Goal: Task Accomplishment & Management: Manage account settings

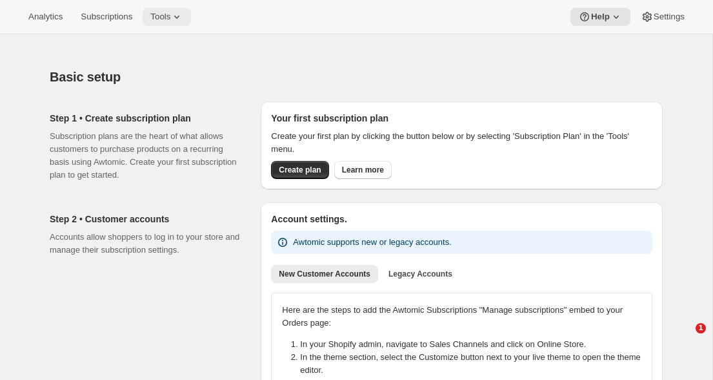
click at [170, 21] on span "Tools" at bounding box center [160, 17] width 20 height 10
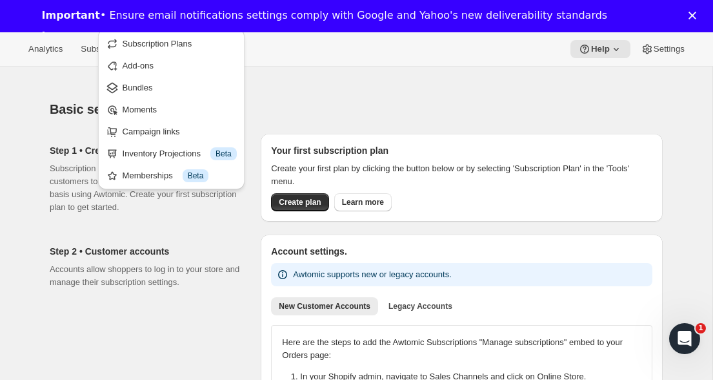
click at [693, 14] on icon "Close" at bounding box center [693, 16] width 8 height 8
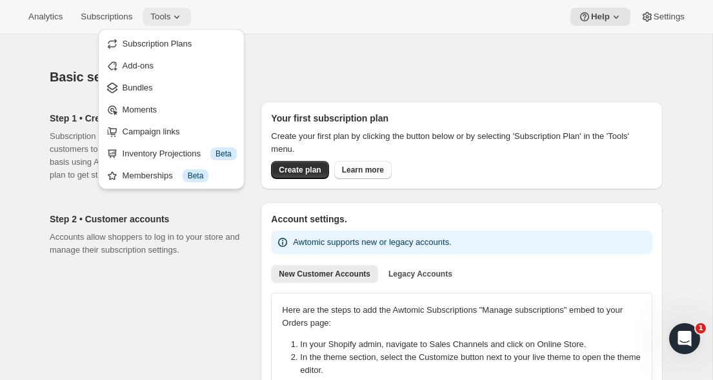
click at [170, 12] on span "Tools" at bounding box center [160, 17] width 20 height 10
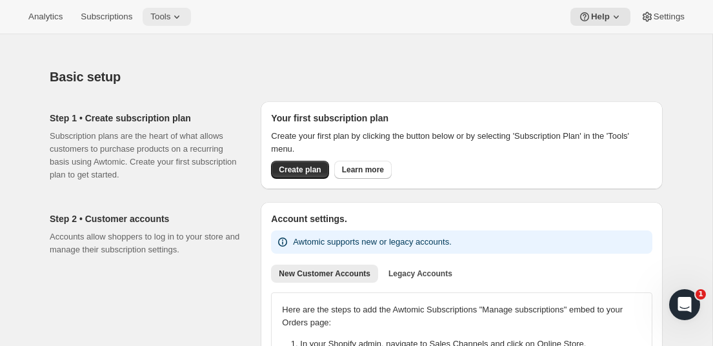
click at [170, 19] on span "Tools" at bounding box center [160, 17] width 20 height 10
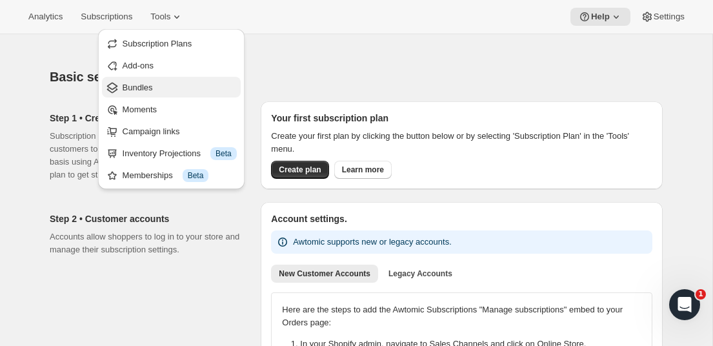
click at [152, 93] on span "Bundles" at bounding box center [180, 87] width 114 height 13
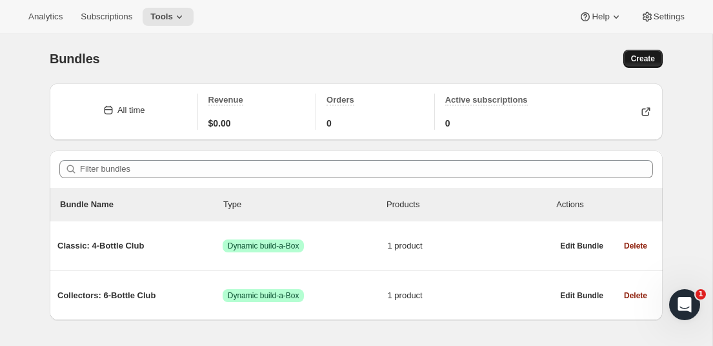
click at [644, 61] on span "Create" at bounding box center [643, 59] width 24 height 10
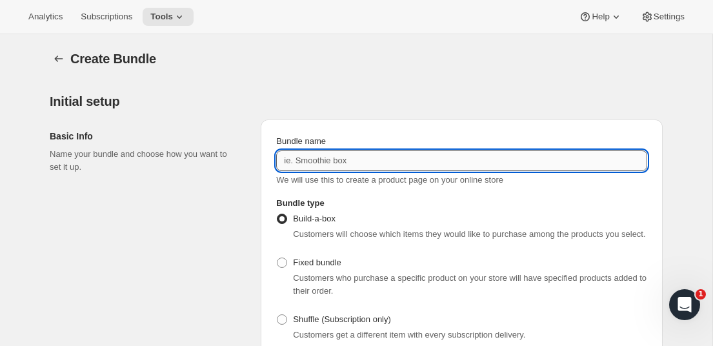
click at [318, 157] on input "Bundle name" at bounding box center [461, 160] width 371 height 21
type input "c"
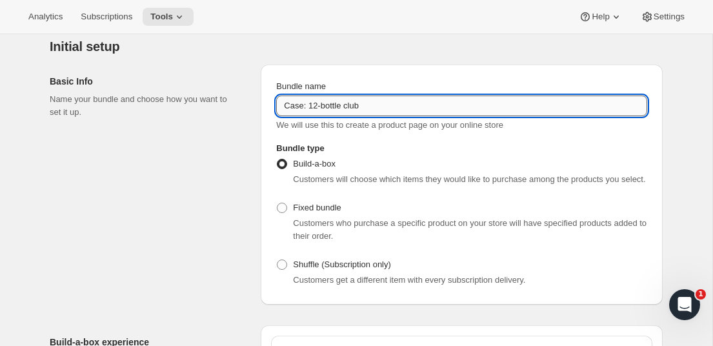
scroll to position [83, 0]
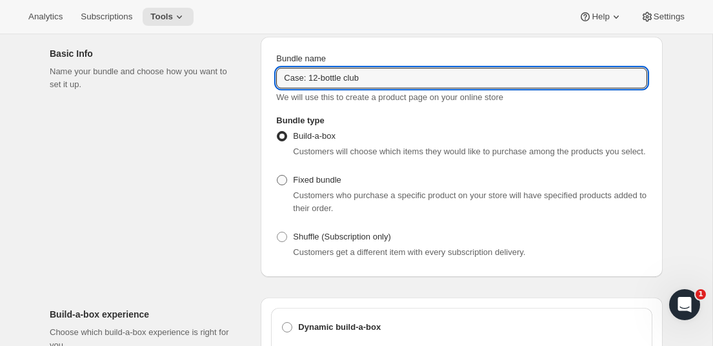
type input "Case: 12-bottle club"
click at [286, 185] on span at bounding box center [282, 180] width 10 height 10
click at [278, 176] on input "Fixed bundle" at bounding box center [277, 175] width 1 height 1
radio input "true"
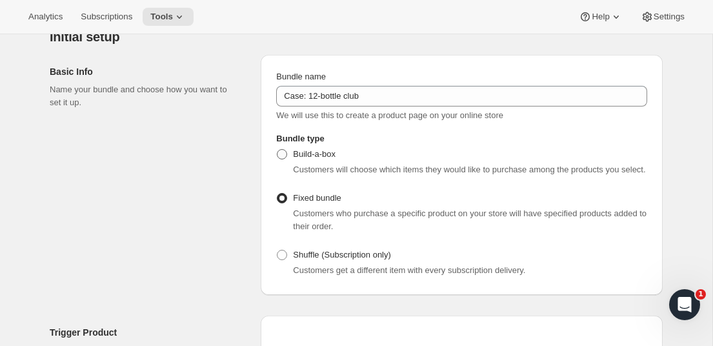
click at [289, 154] on label "Build-a-box" at bounding box center [305, 154] width 59 height 18
click at [278, 150] on input "Build-a-box" at bounding box center [277, 149] width 1 height 1
radio input "true"
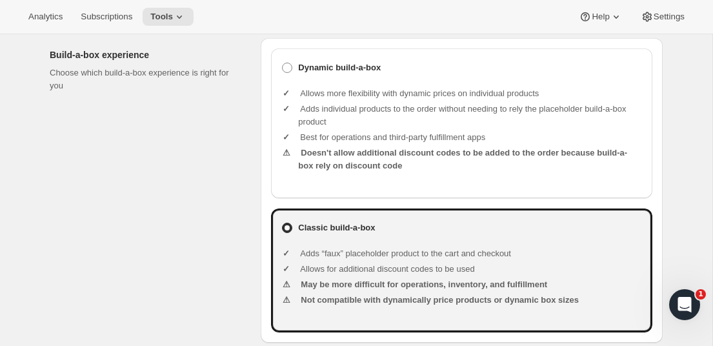
scroll to position [316, 0]
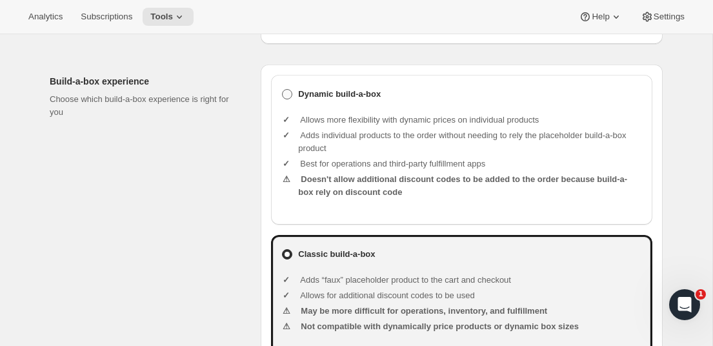
click at [300, 103] on label "Dynamic build-a-box" at bounding box center [461, 94] width 361 height 18
click at [283, 90] on input "Dynamic build-a-box" at bounding box center [282, 89] width 1 height 1
radio input "true"
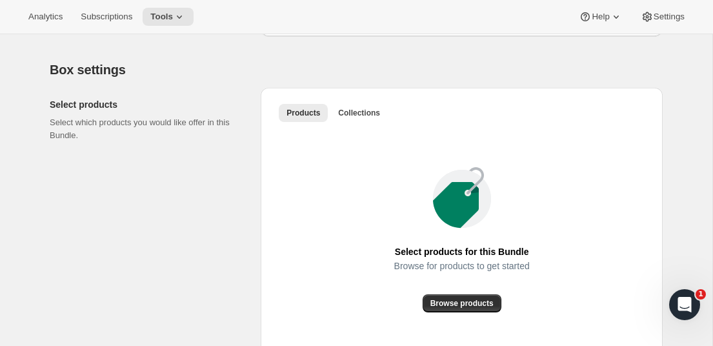
scroll to position [658, 0]
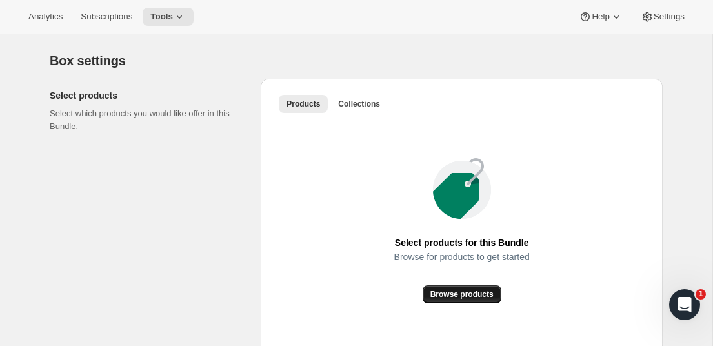
click at [463, 300] on span "Browse products" at bounding box center [462, 294] width 63 height 10
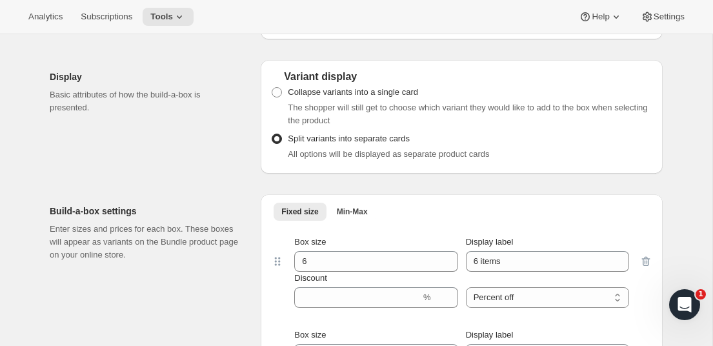
scroll to position [857, 0]
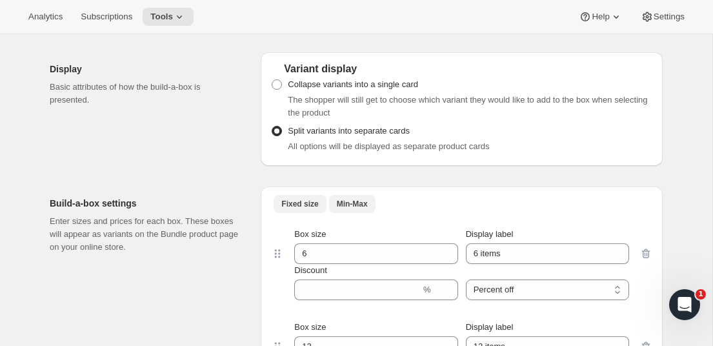
click at [361, 209] on span "Min-Max" at bounding box center [352, 204] width 31 height 10
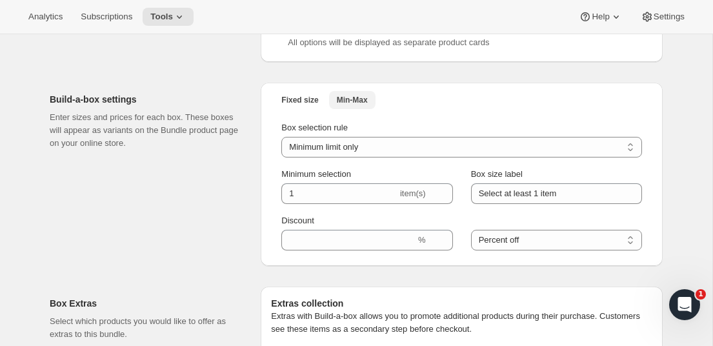
scroll to position [963, 0]
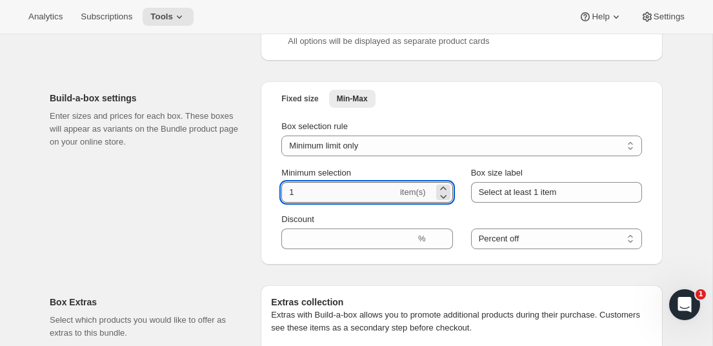
click at [336, 203] on input "1" at bounding box center [339, 192] width 116 height 21
type input "12"
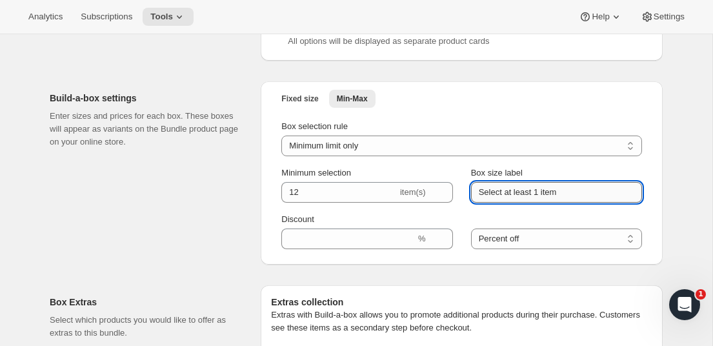
click at [541, 203] on input "Select at least 1 item" at bounding box center [556, 192] width 171 height 21
drag, startPoint x: 551, startPoint y: 205, endPoint x: 567, endPoint y: 205, distance: 16.2
click at [563, 203] on input "Select at least 12 item" at bounding box center [556, 192] width 171 height 21
type input "Select at least 12 bottles"
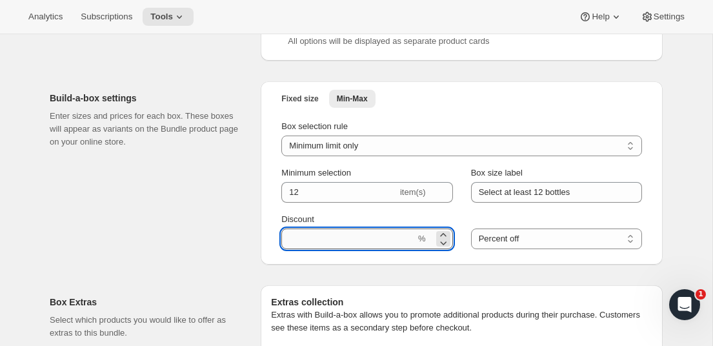
click at [382, 249] on input "Discount" at bounding box center [348, 239] width 134 height 21
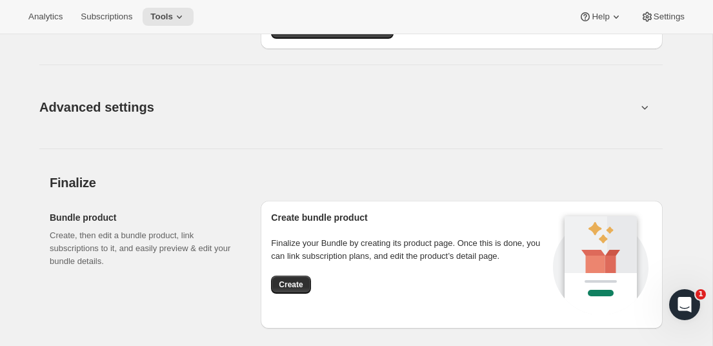
scroll to position [1292, 0]
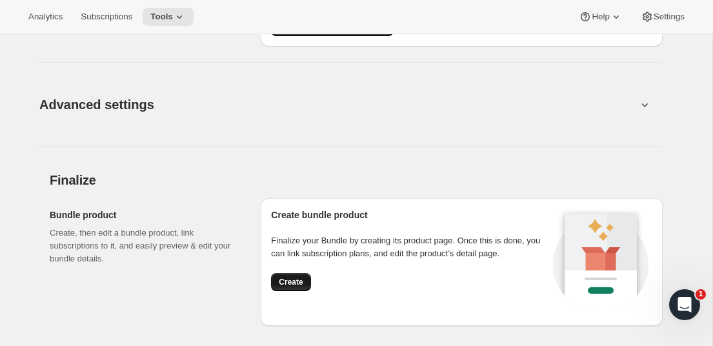
type input "20"
click at [293, 287] on span "Create" at bounding box center [291, 282] width 24 height 10
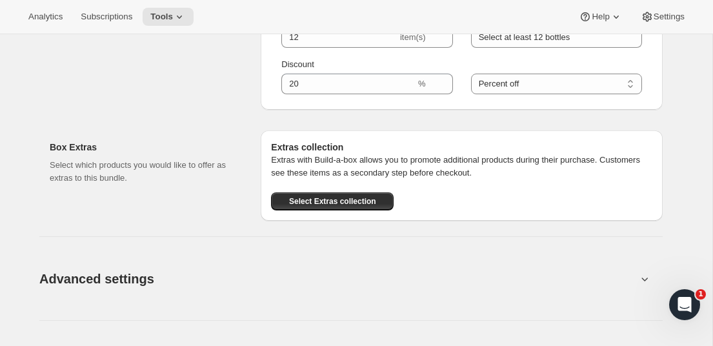
scroll to position [1023, 0]
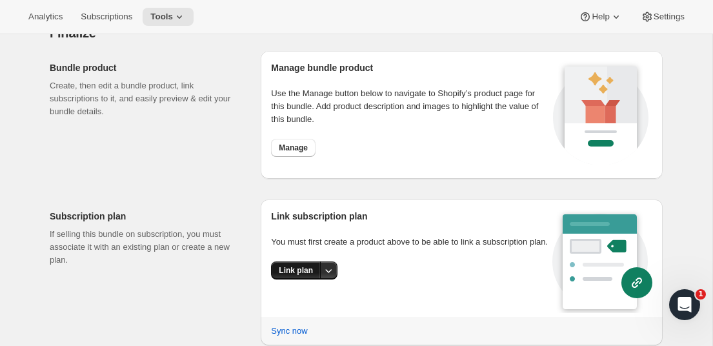
click at [303, 276] on span "Link plan" at bounding box center [296, 270] width 34 height 10
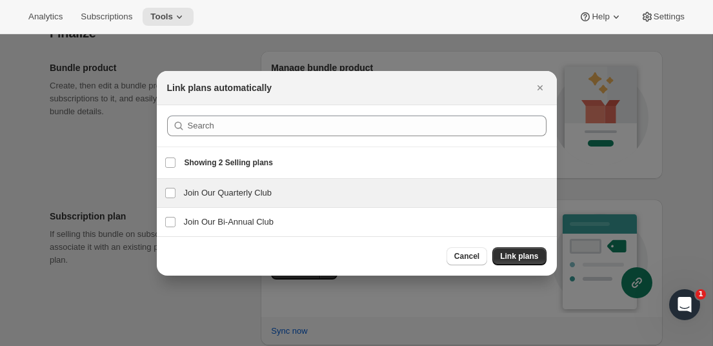
click at [240, 194] on h3 "Join Our Quarterly Club" at bounding box center [366, 193] width 365 height 13
checkbox input "true"
click at [519, 254] on span "Link plans" at bounding box center [519, 256] width 38 height 10
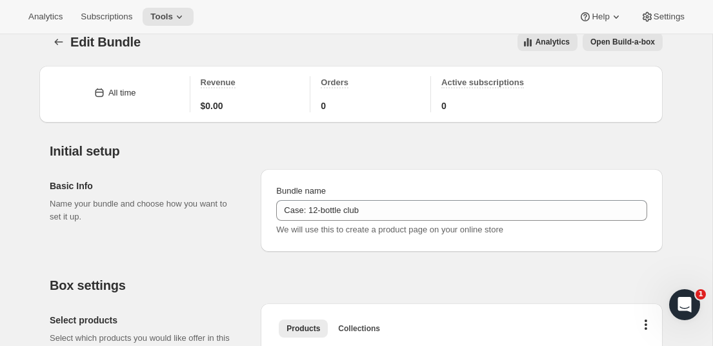
scroll to position [0, 0]
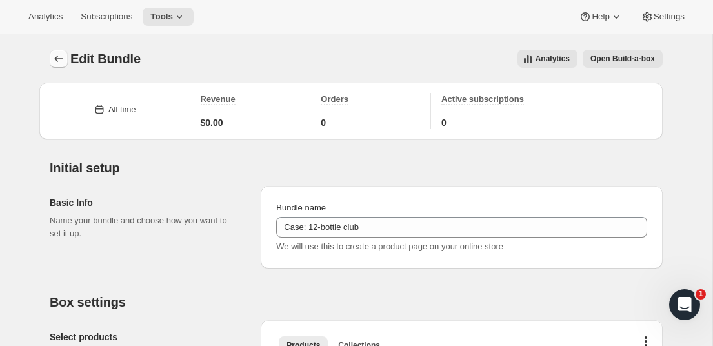
click at [59, 56] on icon "Bundles" at bounding box center [58, 58] width 13 height 13
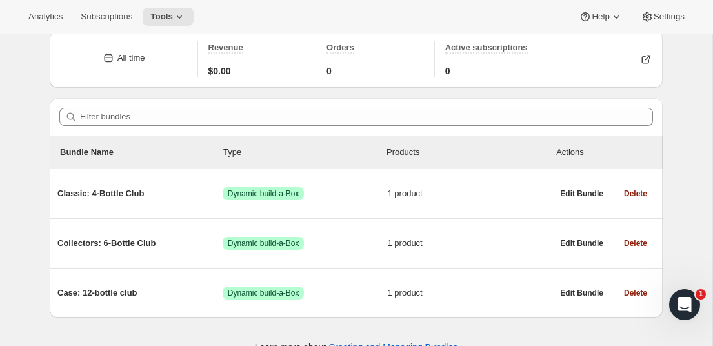
scroll to position [74, 0]
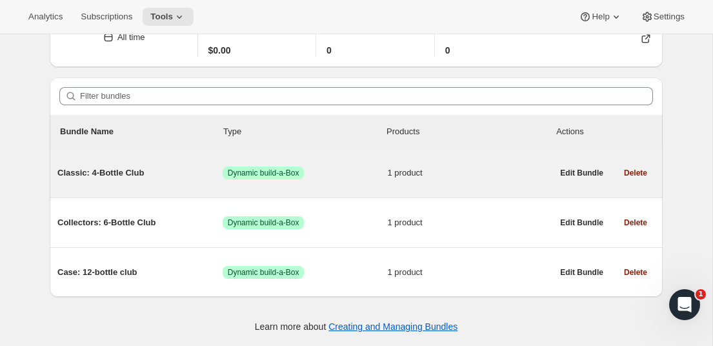
click at [105, 168] on span "Classic: 4-Bottle Club" at bounding box center [139, 173] width 165 height 13
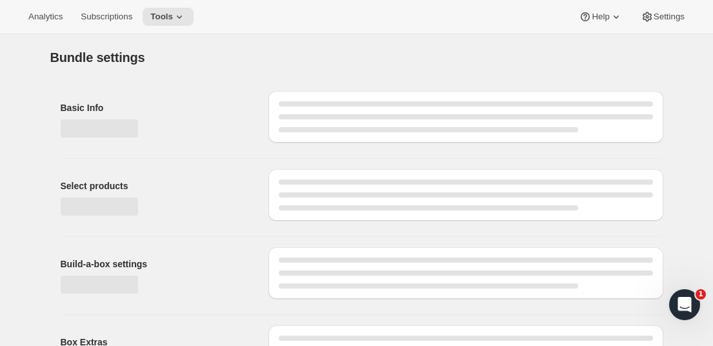
type input "Classic: 4-Bottle Club"
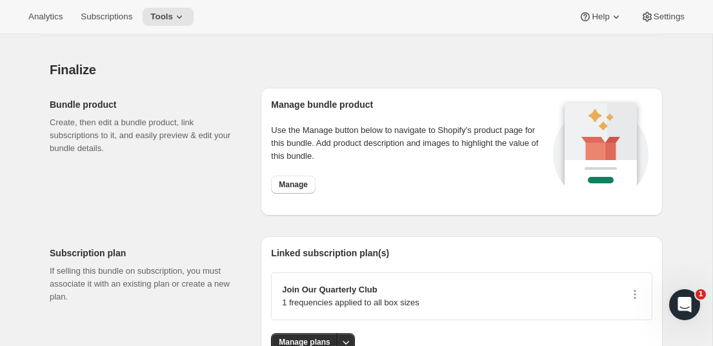
scroll to position [1070, 0]
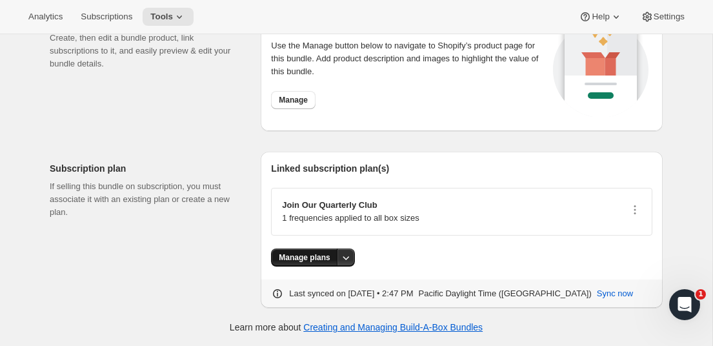
click at [320, 260] on span "Manage plans" at bounding box center [304, 257] width 51 height 10
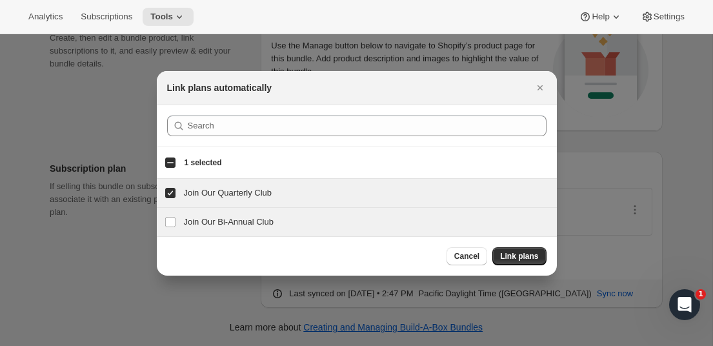
click at [260, 221] on h3 "Join Our Bi-Annual Club" at bounding box center [366, 222] width 365 height 13
checkbox input "true"
click at [515, 255] on span "Link plans" at bounding box center [519, 256] width 38 height 10
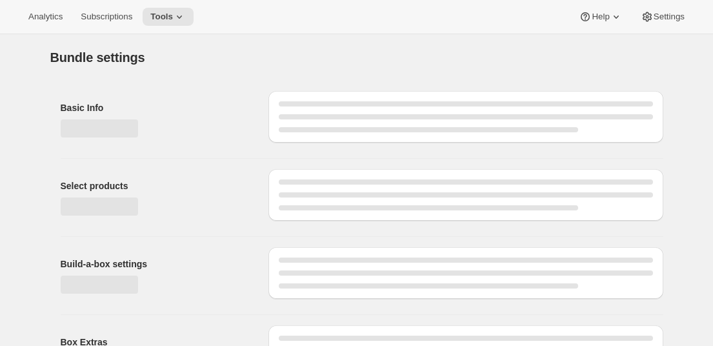
type input "Classic: 4-Bottle Club"
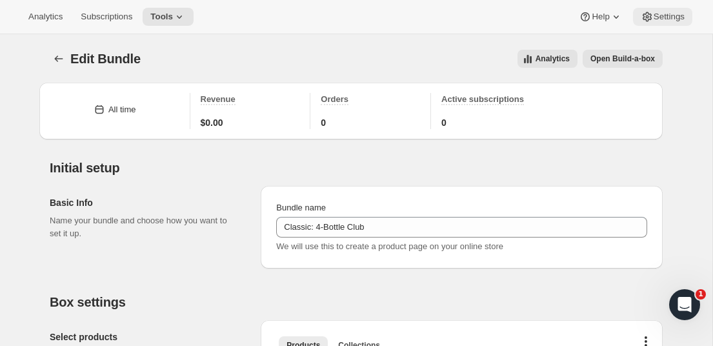
click at [643, 22] on icon at bounding box center [647, 16] width 13 height 13
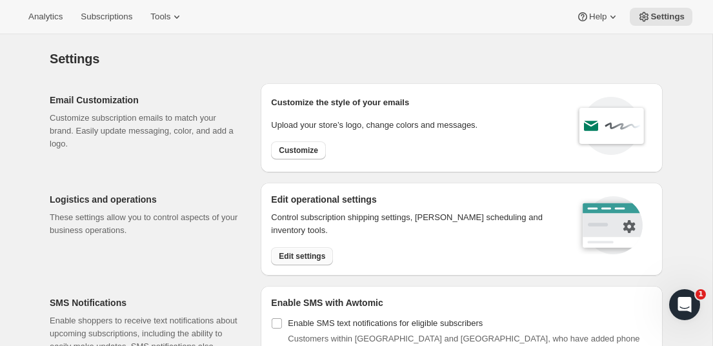
click at [307, 258] on span "Edit settings" at bounding box center [302, 256] width 46 height 10
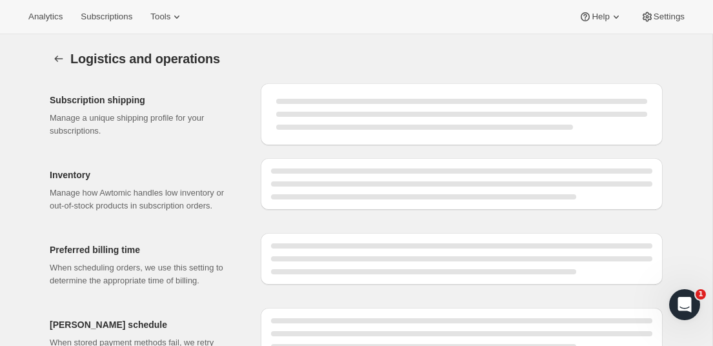
select select "DAY"
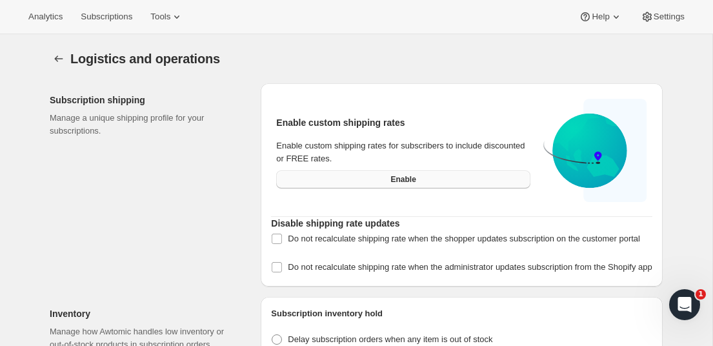
click at [373, 180] on button "Enable" at bounding box center [403, 179] width 254 height 18
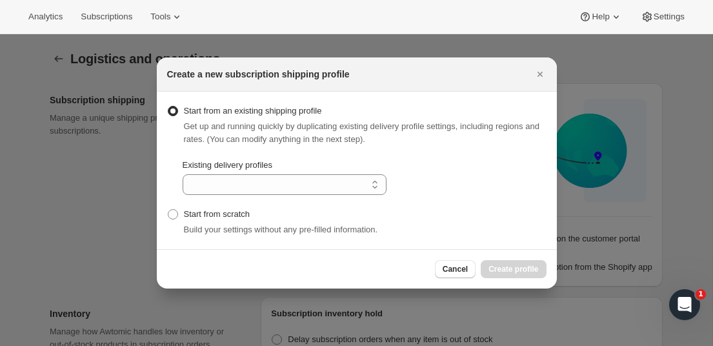
select select "gid://shopify/DeliveryProfile/79553134655"
click at [223, 218] on span "Start from scratch" at bounding box center [217, 214] width 66 height 10
click at [168, 210] on input "Start from scratch" at bounding box center [168, 209] width 1 height 1
radio input "true"
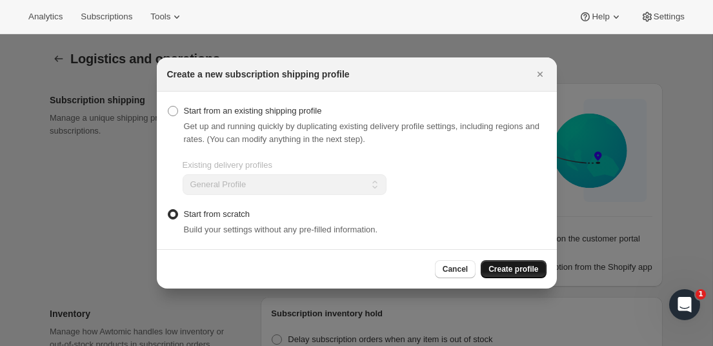
click at [502, 269] on span "Create profile" at bounding box center [514, 269] width 50 height 10
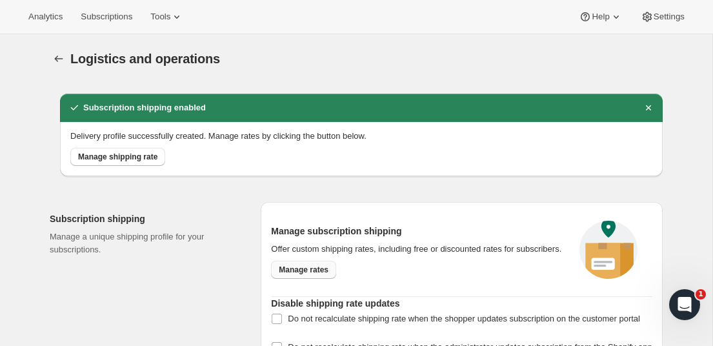
click at [306, 275] on span "Manage rates" at bounding box center [304, 270] width 50 height 10
click at [121, 159] on span "Manage shipping rate" at bounding box center [117, 157] width 79 height 10
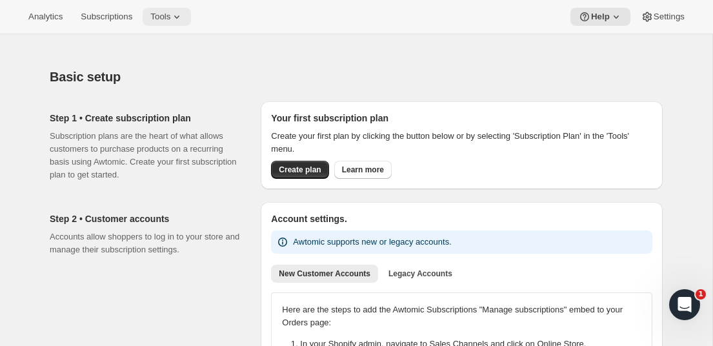
click at [179, 20] on icon at bounding box center [176, 16] width 13 height 13
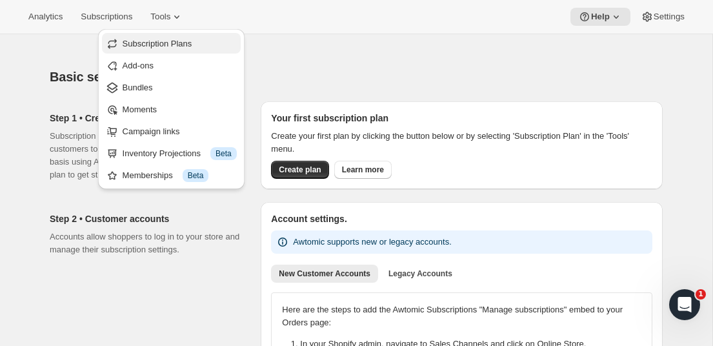
click at [174, 39] on span "Subscription Plans" at bounding box center [158, 44] width 70 height 10
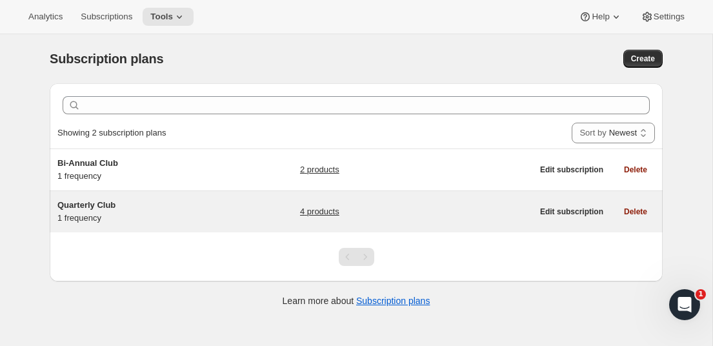
click at [110, 203] on span "Quarterly Club" at bounding box center [86, 205] width 58 height 10
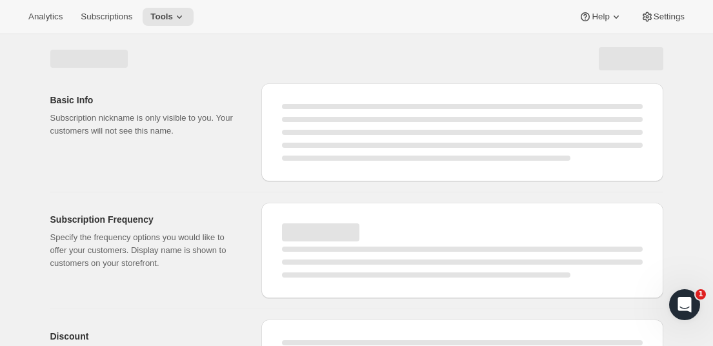
select select "WEEK"
select select "MONTH"
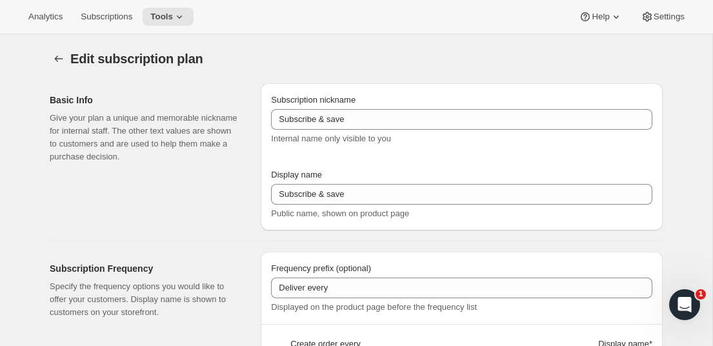
type input "Quarterly Club"
type input "Join Our Quarterly Club"
type input "Delivers"
type input "3"
select select "MONTH"
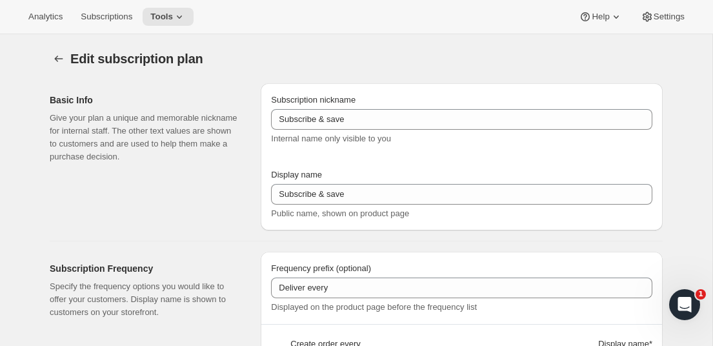
type input "Quarterly"
checkbox input "true"
select select "YEARDAY"
select select "2"
select select "19"
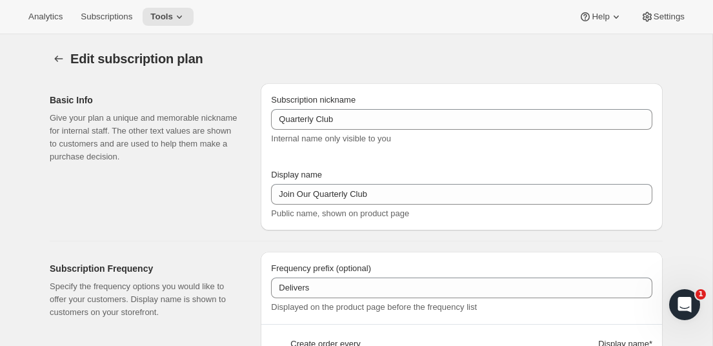
select select "4"
select select "23"
select select "8"
select select "27"
select select "10"
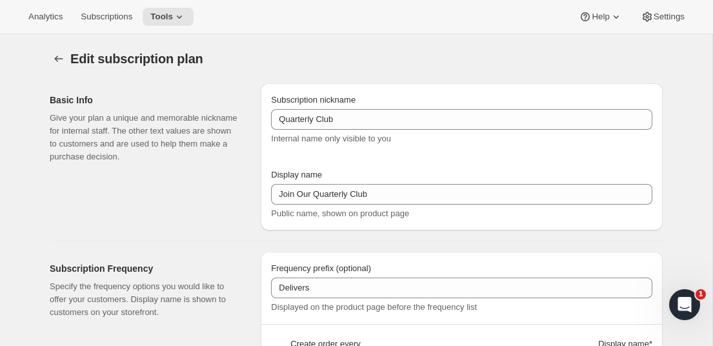
select select "29"
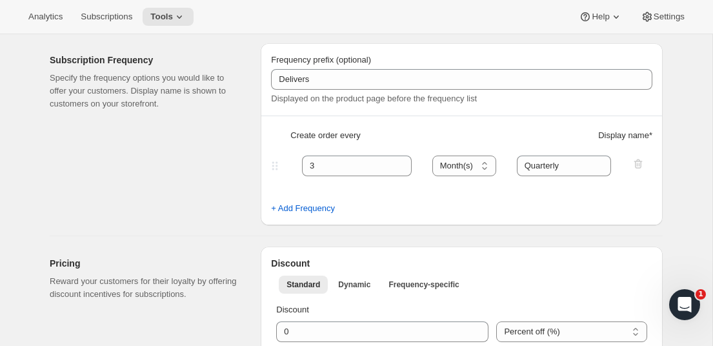
scroll to position [421, 0]
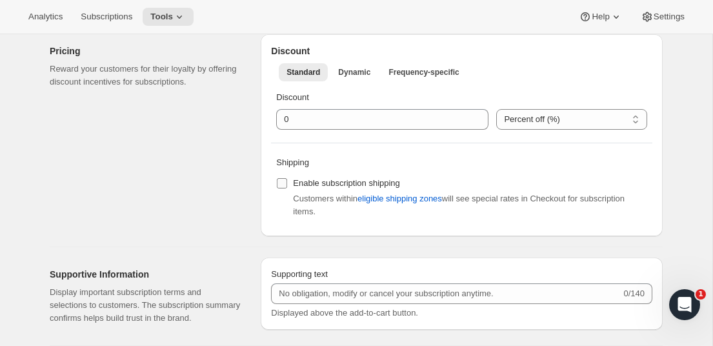
click at [283, 184] on input "Enable subscription shipping" at bounding box center [282, 183] width 10 height 10
checkbox input "true"
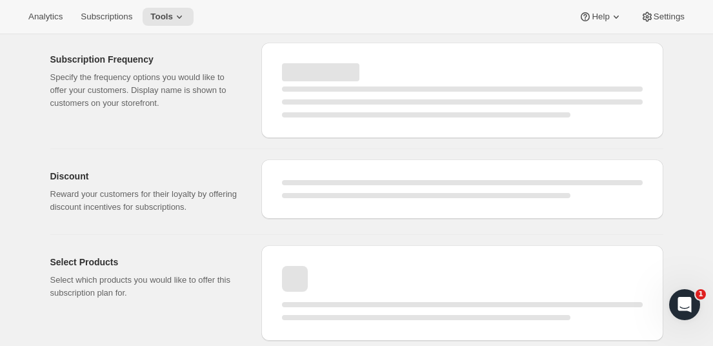
select select "MONTH"
select select "YEARDAY"
select select "2"
select select "19"
select select "4"
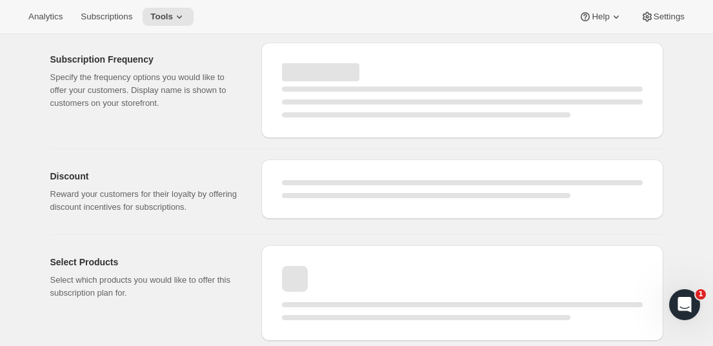
select select "23"
select select "8"
select select "27"
select select "10"
select select "29"
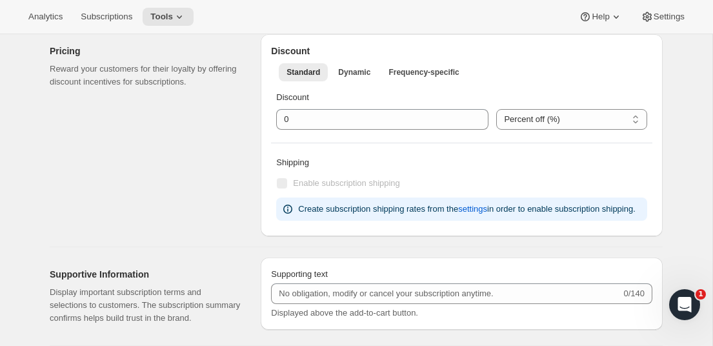
checkbox input "true"
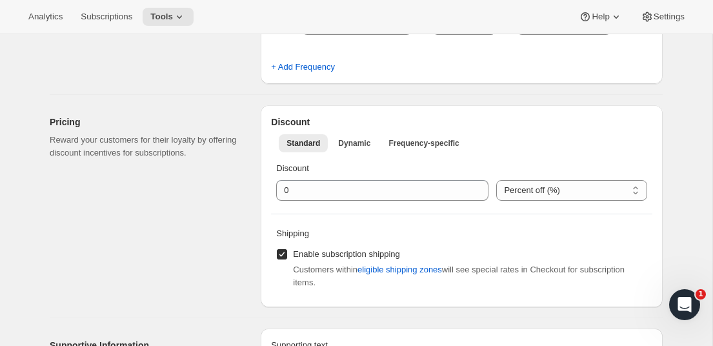
scroll to position [0, 0]
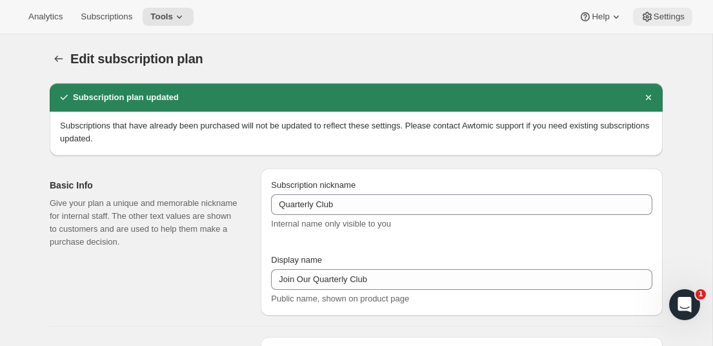
click at [666, 12] on span "Settings" at bounding box center [669, 17] width 31 height 10
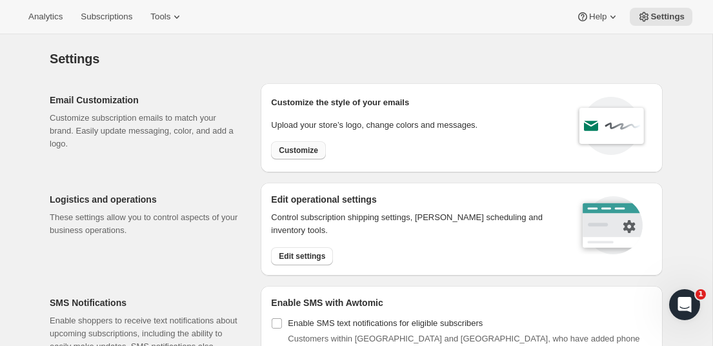
click at [305, 154] on span "Customize" at bounding box center [298, 150] width 39 height 10
select select "subscriptionMessage"
select select "5"
select select "15"
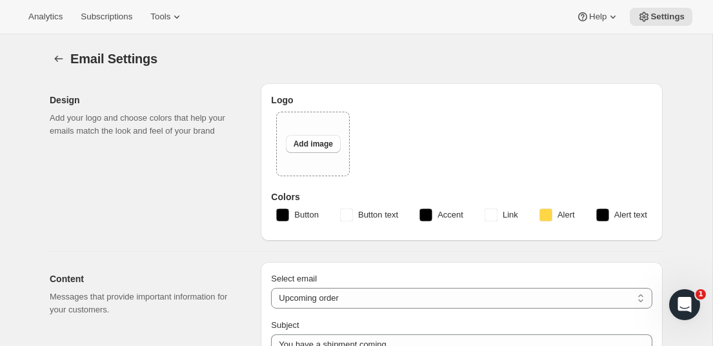
type input "Cornerstone Cellars"
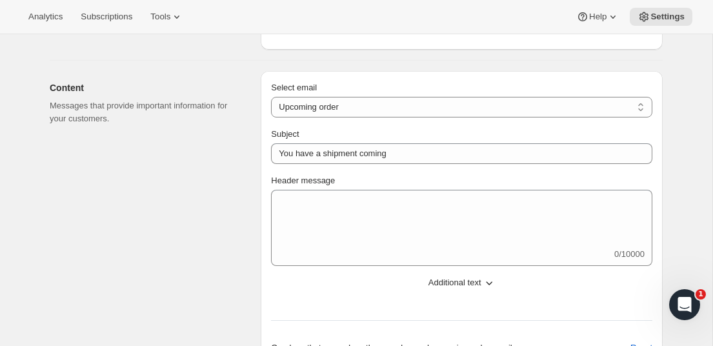
scroll to position [192, 0]
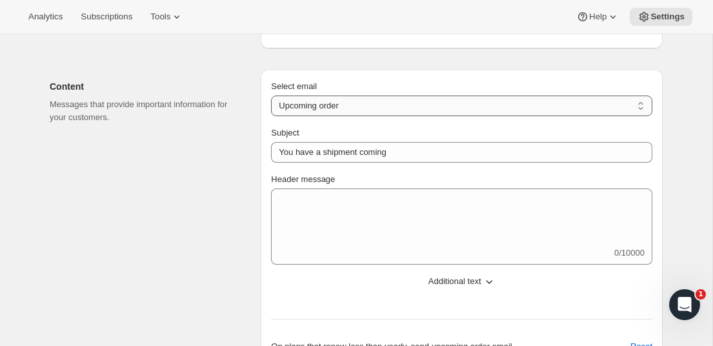
click at [301, 100] on select "New subscription Upcoming order Failed payment Delayed subscription (inventory …" at bounding box center [462, 106] width 382 height 21
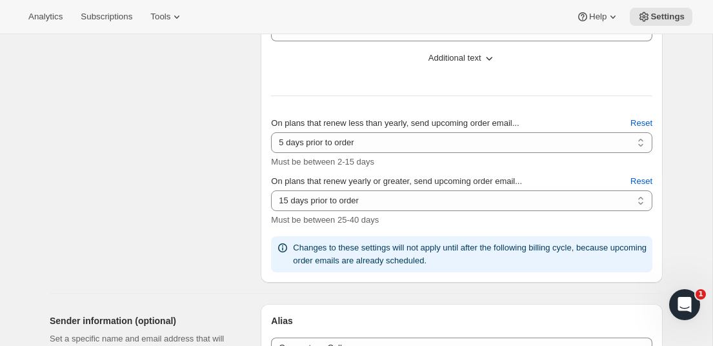
scroll to position [414, 0]
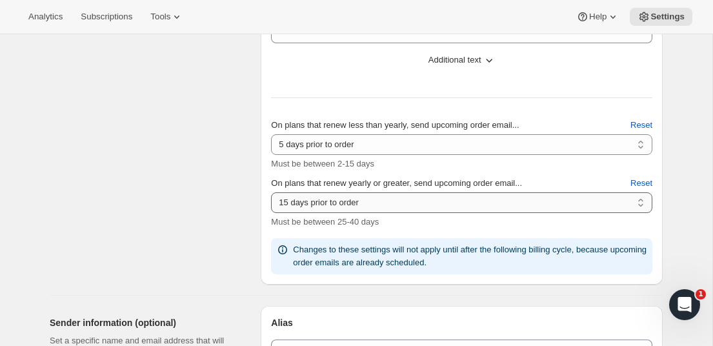
click at [432, 202] on select "10 days prior to order 11 days prior to order 12 days prior to order 13 days pr…" at bounding box center [462, 202] width 382 height 21
click at [435, 145] on select "2 days prior to order 3 days prior to order 4 days prior to order 5 days prior …" at bounding box center [462, 144] width 382 height 21
click at [371, 151] on select "2 days prior to order 3 days prior to order 4 days prior to order 5 days prior …" at bounding box center [462, 144] width 382 height 21
select select "7"
click at [198, 200] on div "Content Messages that provide important information for your customers." at bounding box center [150, 66] width 201 height 436
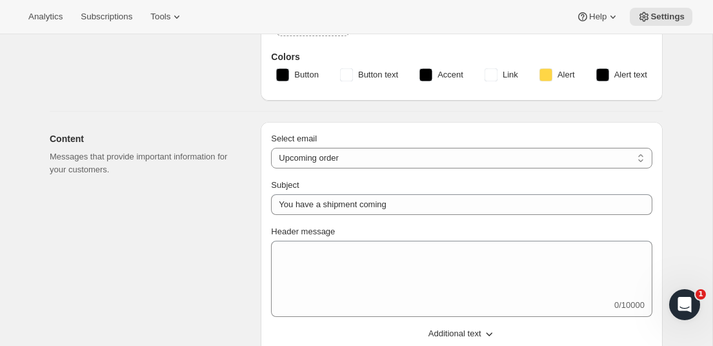
scroll to position [91, 0]
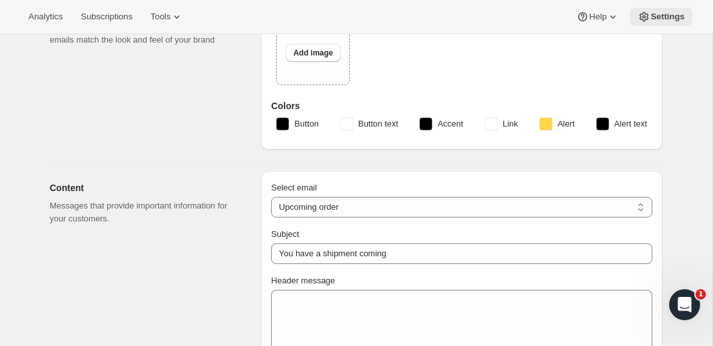
click at [672, 21] on span "Settings" at bounding box center [668, 17] width 34 height 10
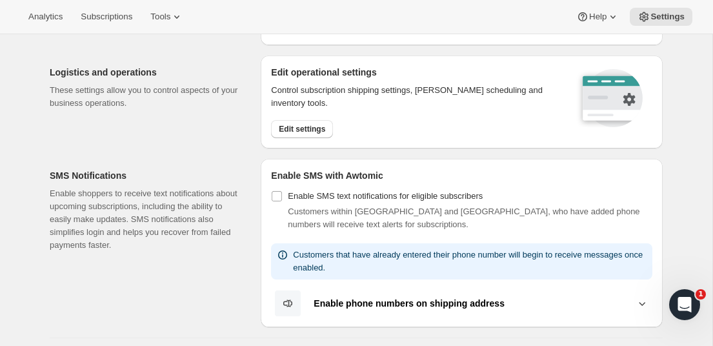
scroll to position [132, 0]
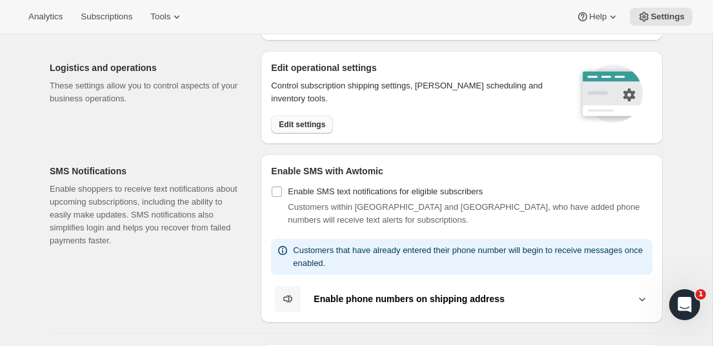
click at [303, 127] on span "Edit settings" at bounding box center [302, 124] width 46 height 10
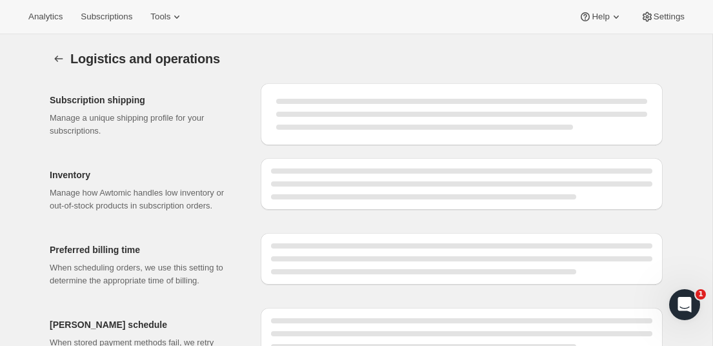
select select "DAY"
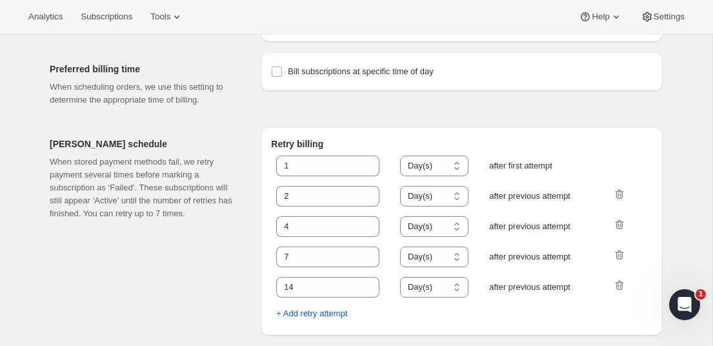
scroll to position [668, 0]
click at [282, 72] on span at bounding box center [277, 72] width 12 height 12
click at [282, 72] on input "Bill subscriptions at specific time of day" at bounding box center [277, 71] width 10 height 10
checkbox input "true"
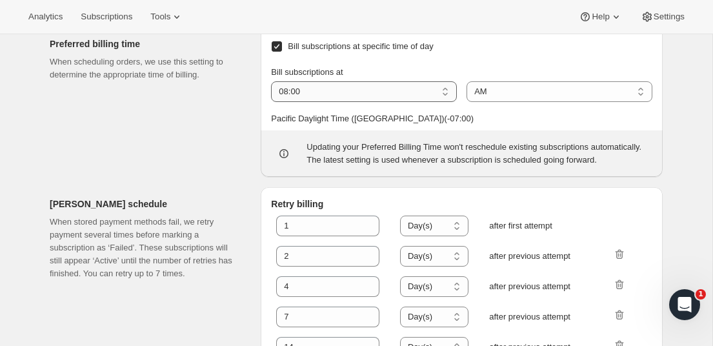
click at [385, 102] on select "01:00 02:00 03:00 04:00 05:00 06:00 07:00 08:00 09:00 10:00 11:00 12:00" at bounding box center [364, 91] width 186 height 21
select select "09:00"
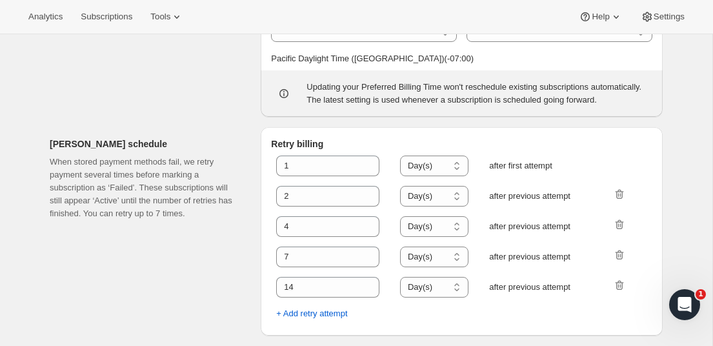
scroll to position [875, 0]
click at [662, 23] on button "Settings" at bounding box center [662, 17] width 59 height 18
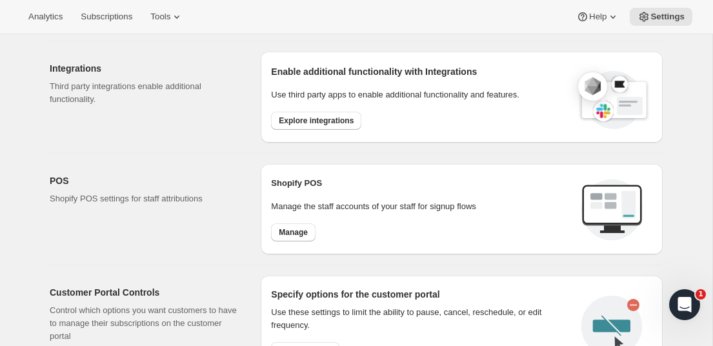
scroll to position [425, 0]
click at [328, 119] on span "Explore integrations" at bounding box center [316, 120] width 75 height 10
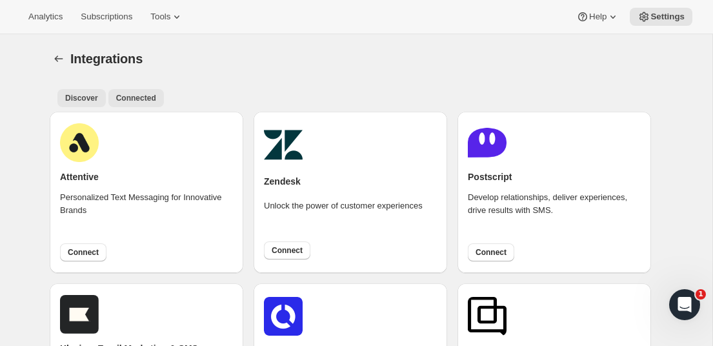
click at [132, 95] on span "Connected" at bounding box center [136, 98] width 40 height 10
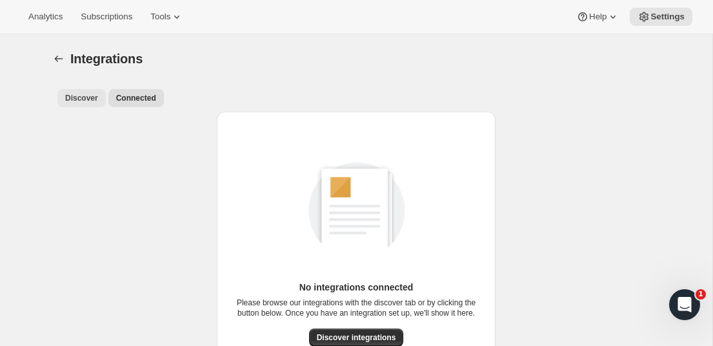
click at [87, 97] on span "Discover" at bounding box center [81, 98] width 33 height 10
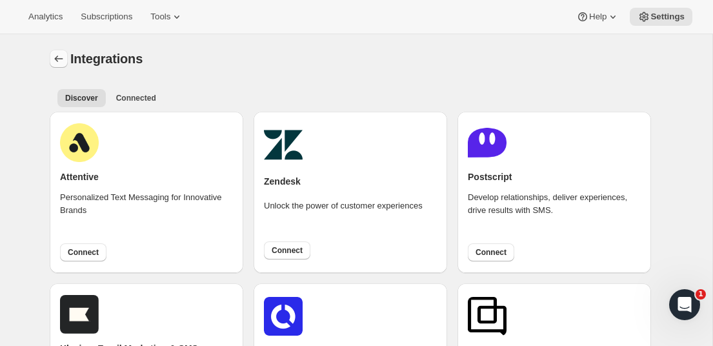
click at [62, 59] on icon "Settings" at bounding box center [59, 59] width 8 height 6
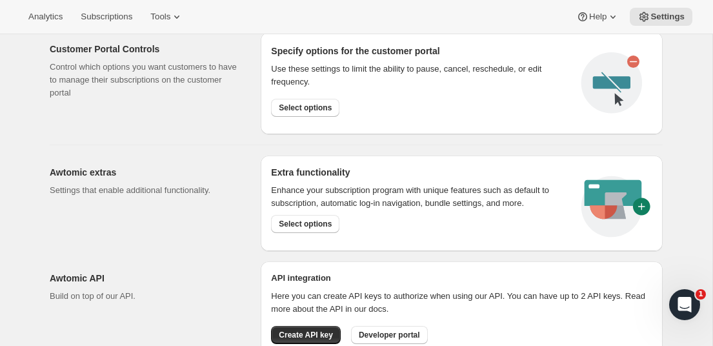
scroll to position [550, 0]
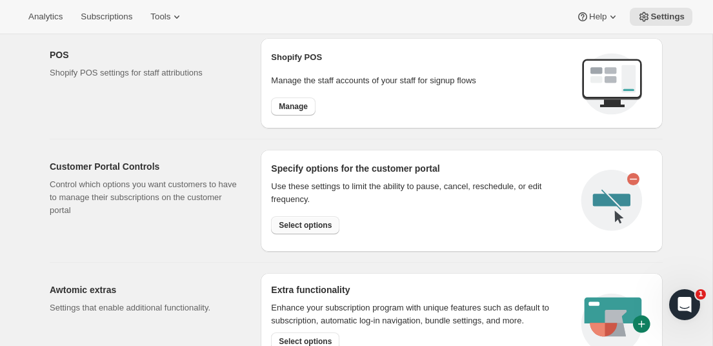
click at [302, 223] on span "Select options" at bounding box center [305, 225] width 53 height 10
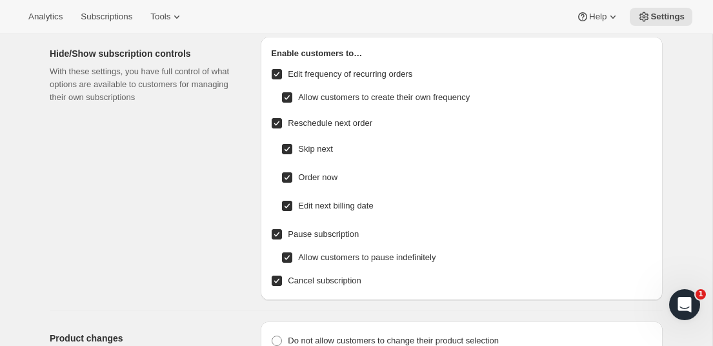
scroll to position [45, 0]
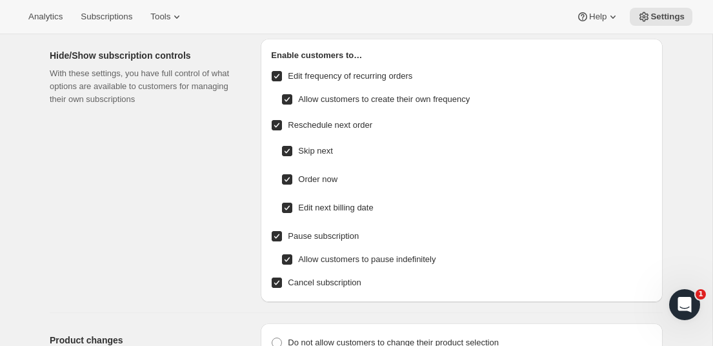
click at [276, 75] on input "Edit frequency of recurring orders" at bounding box center [277, 76] width 10 height 10
checkbox input "false"
click at [289, 180] on input "Order now" at bounding box center [287, 179] width 10 height 10
checkbox input "false"
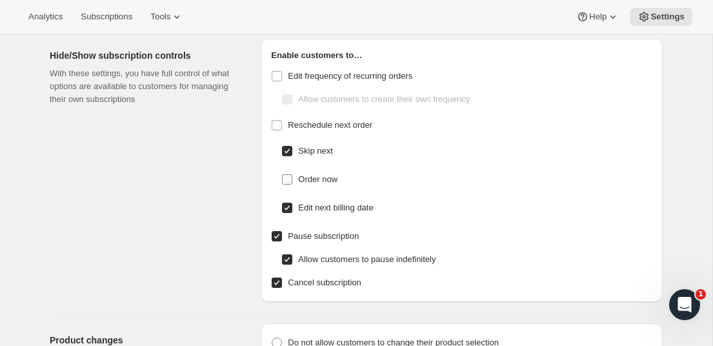
checkbox input "false"
click at [288, 209] on input "Edit next billing date" at bounding box center [287, 208] width 10 height 10
checkbox input "false"
click at [277, 239] on input "Pause subscription" at bounding box center [277, 236] width 10 height 10
checkbox input "false"
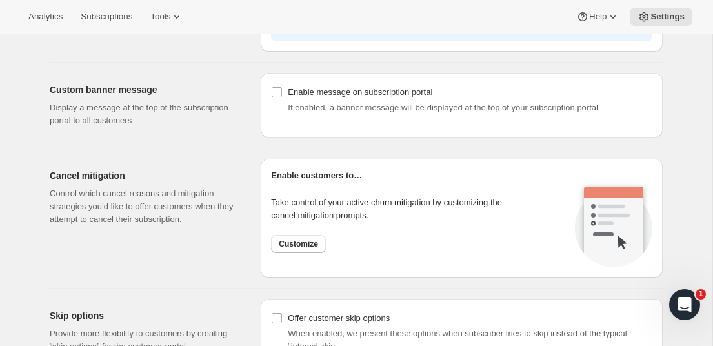
scroll to position [891, 0]
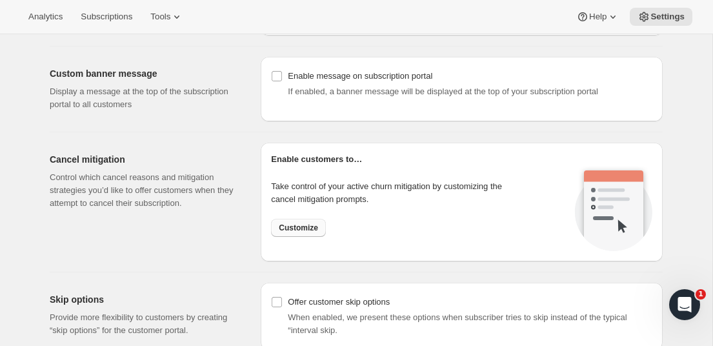
click at [296, 232] on span "Customize" at bounding box center [298, 228] width 39 height 10
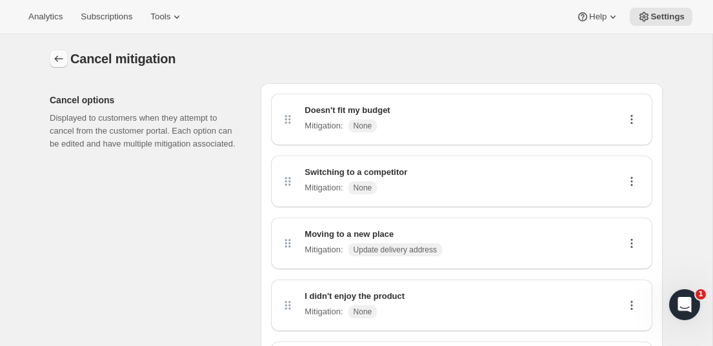
click at [59, 63] on icon "Customer Portal Controls" at bounding box center [58, 58] width 13 height 13
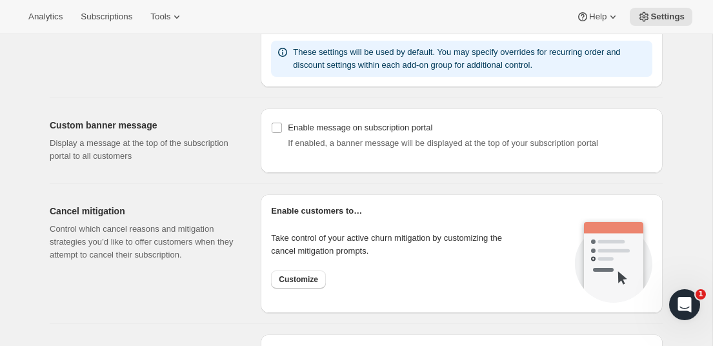
scroll to position [834, 0]
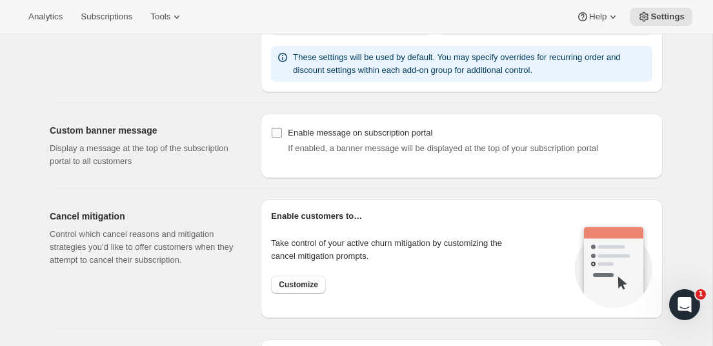
click at [285, 132] on label "Enable message on subscription portal" at bounding box center [462, 133] width 382 height 18
click at [282, 132] on input "Enable message on subscription portal" at bounding box center [277, 133] width 10 height 10
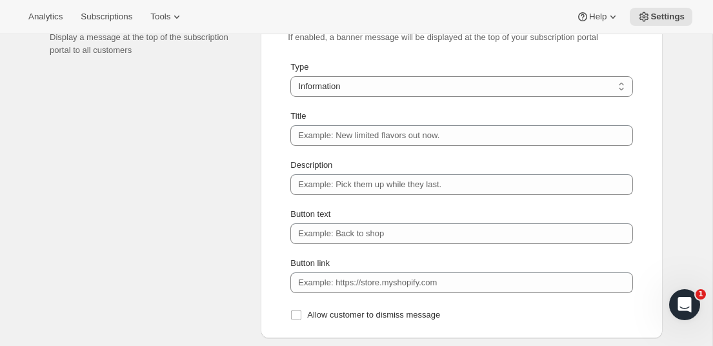
scroll to position [944, 0]
click at [474, 83] on select "Information Error Warning Success" at bounding box center [462, 87] width 343 height 21
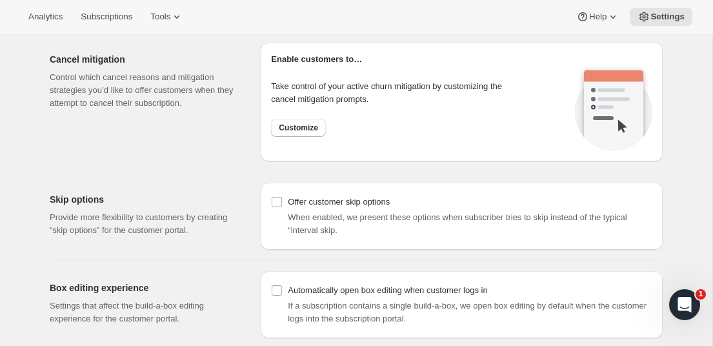
scroll to position [1263, 0]
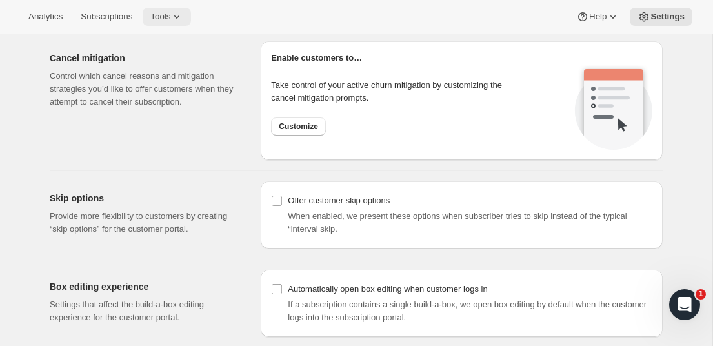
click at [186, 23] on button "Tools" at bounding box center [167, 17] width 48 height 18
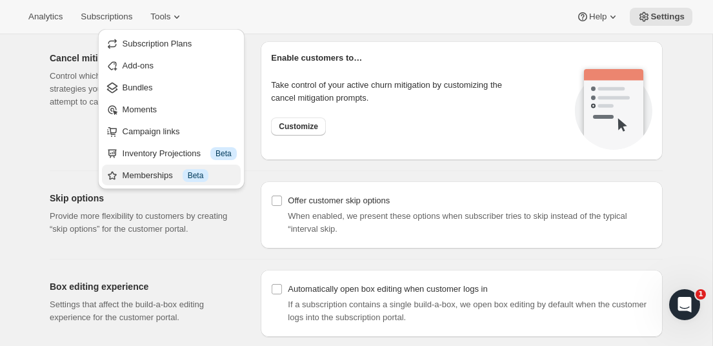
click at [156, 178] on div "Memberships Info Beta" at bounding box center [180, 175] width 114 height 13
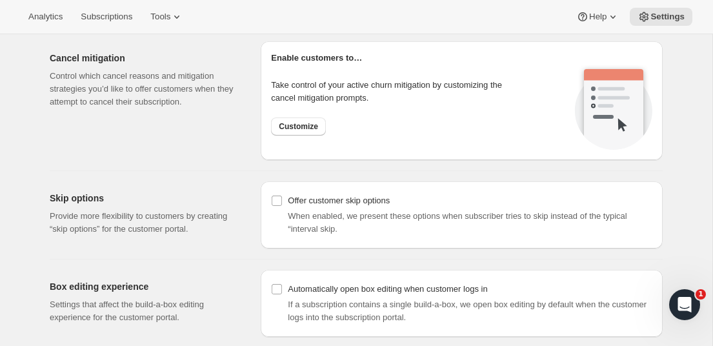
checkbox input "false"
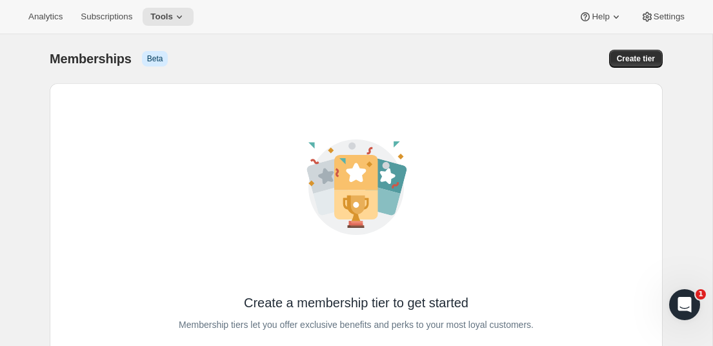
scroll to position [12, 0]
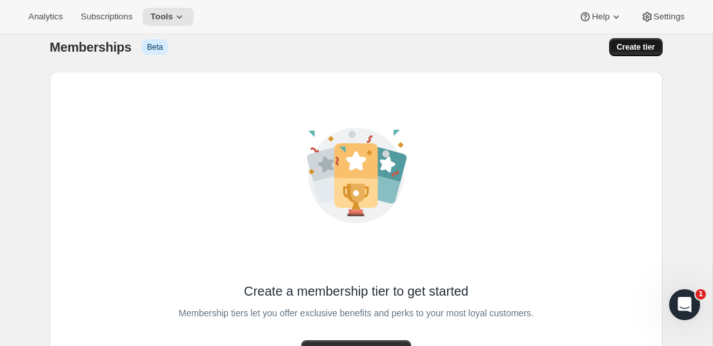
click at [638, 48] on span "Create tier" at bounding box center [636, 47] width 38 height 10
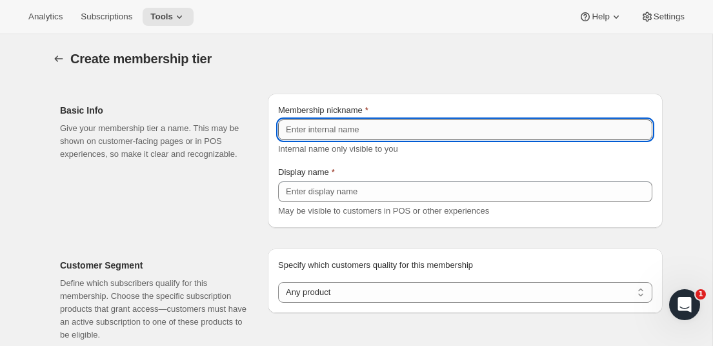
click at [345, 128] on input "Membership nickname" at bounding box center [465, 129] width 374 height 21
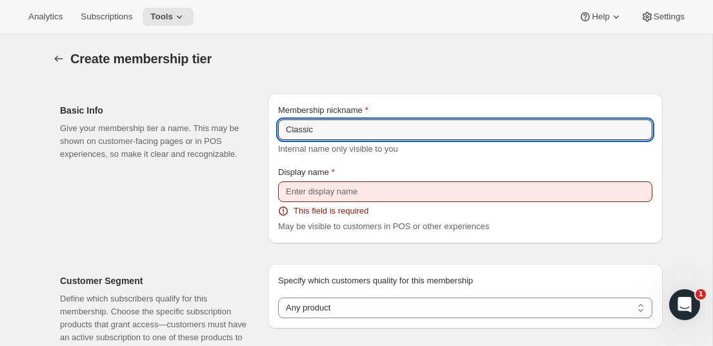
type input "Classic"
click at [378, 168] on div "Display name" at bounding box center [465, 172] width 374 height 13
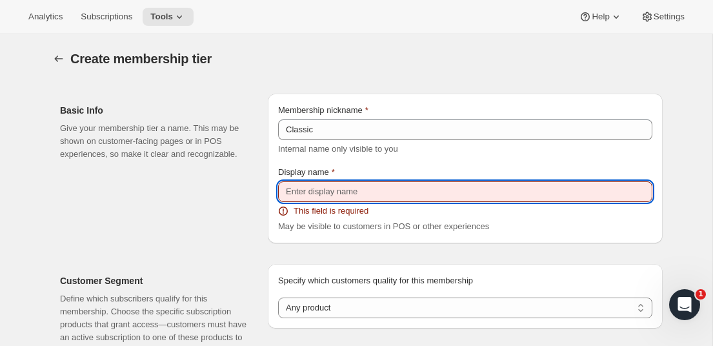
click at [352, 187] on input "Display name" at bounding box center [465, 191] width 374 height 21
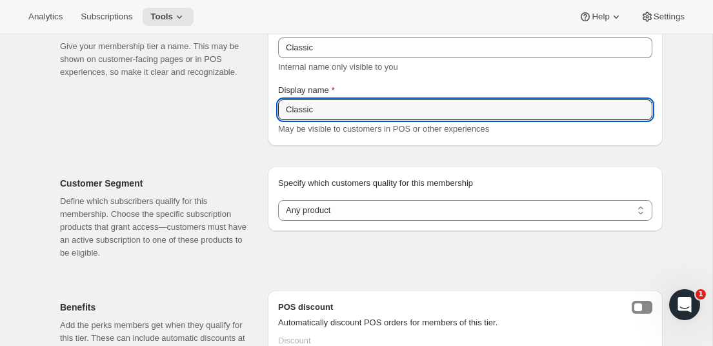
scroll to position [86, 0]
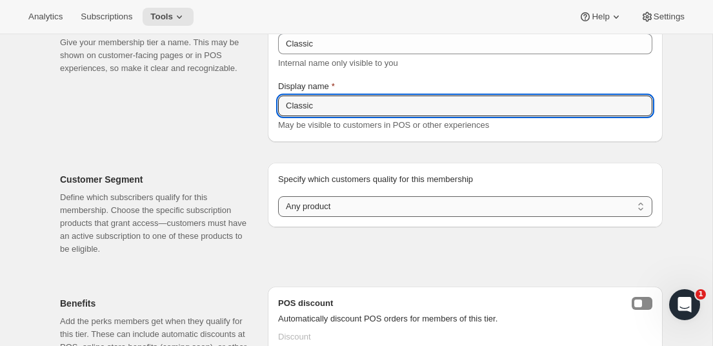
type input "Classic"
click at [339, 201] on select "Any product Subscribe to specific product(s) Subscribe to specific variant(s)" at bounding box center [465, 206] width 374 height 21
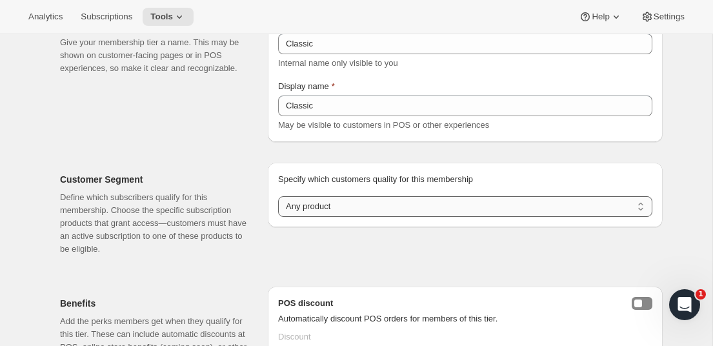
select select "products"
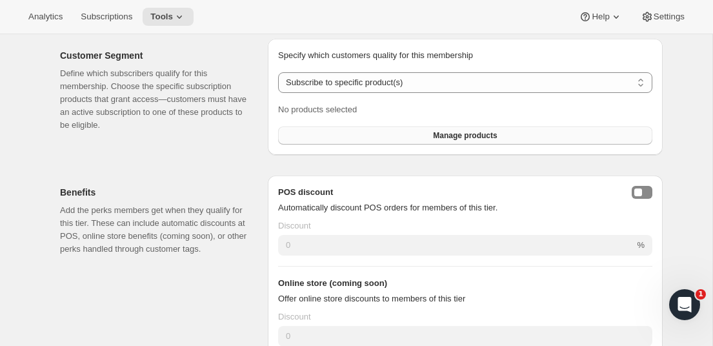
scroll to position [210, 0]
click at [439, 136] on span "Manage products" at bounding box center [465, 135] width 64 height 10
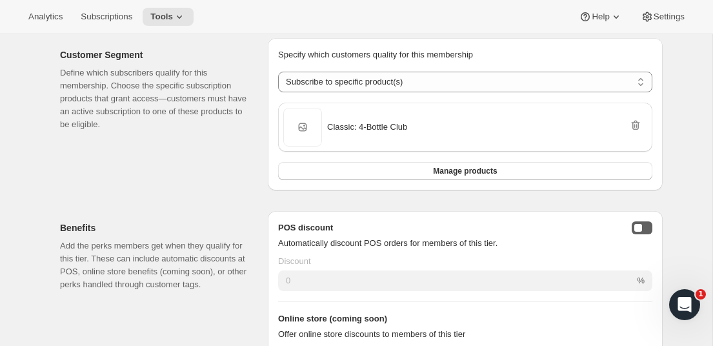
click at [645, 227] on button "posDiscountEnabled" at bounding box center [642, 227] width 21 height 13
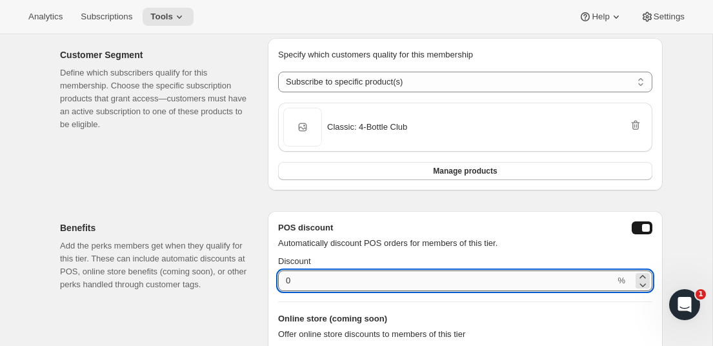
click at [427, 274] on input "0" at bounding box center [446, 280] width 337 height 21
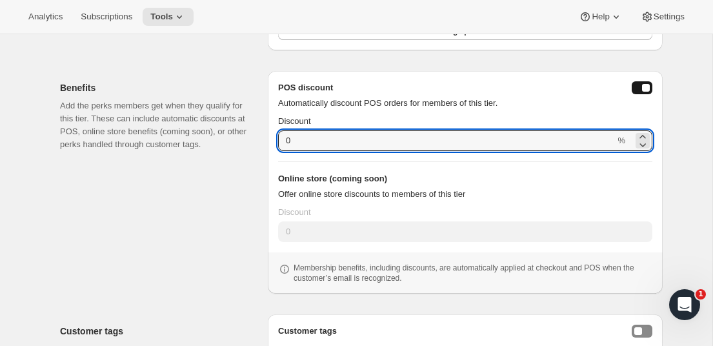
scroll to position [352, 0]
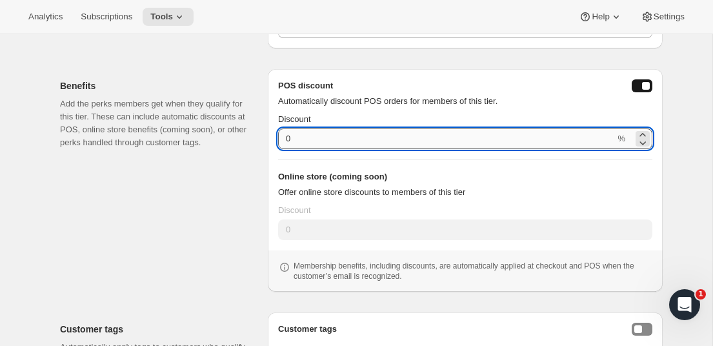
click at [285, 136] on input "0" at bounding box center [446, 138] width 337 height 21
type input "10"
click at [391, 190] on p "Offer online store discounts to members of this tier" at bounding box center [465, 192] width 374 height 13
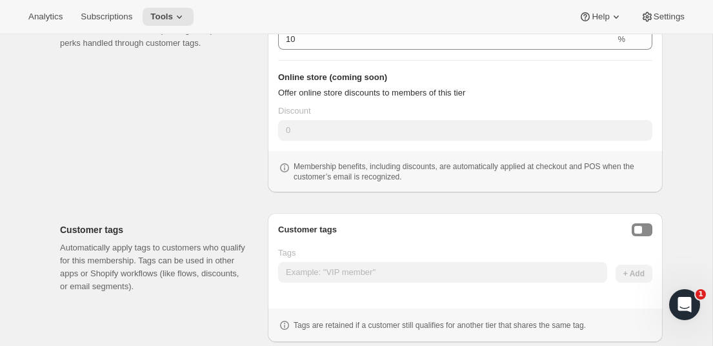
scroll to position [487, 0]
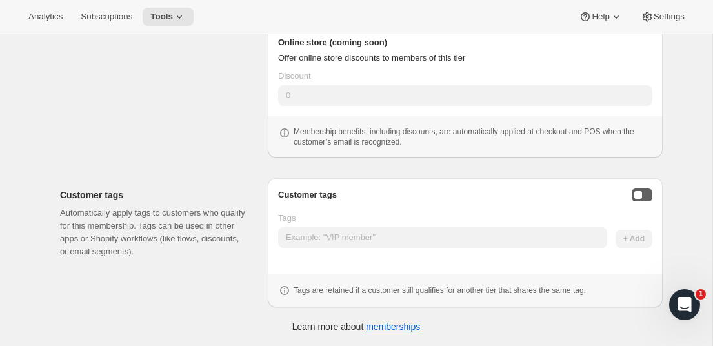
click at [644, 195] on button "Enable customer tags" at bounding box center [642, 195] width 21 height 13
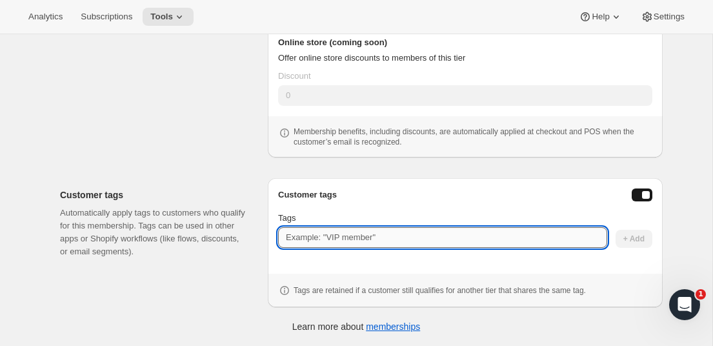
click at [454, 243] on input "Tags" at bounding box center [442, 237] width 329 height 21
type input "Classic"
click at [636, 239] on span "+ Add" at bounding box center [634, 239] width 21 height 10
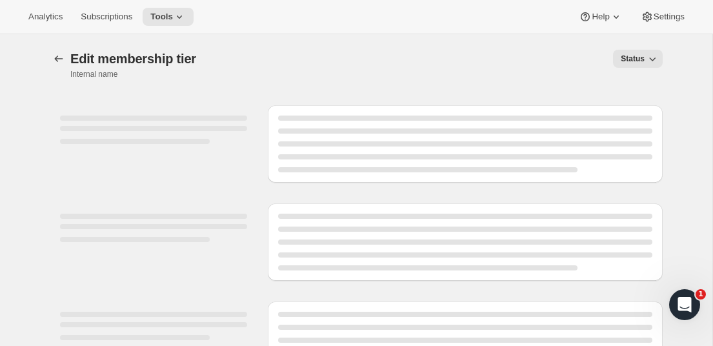
select select "products"
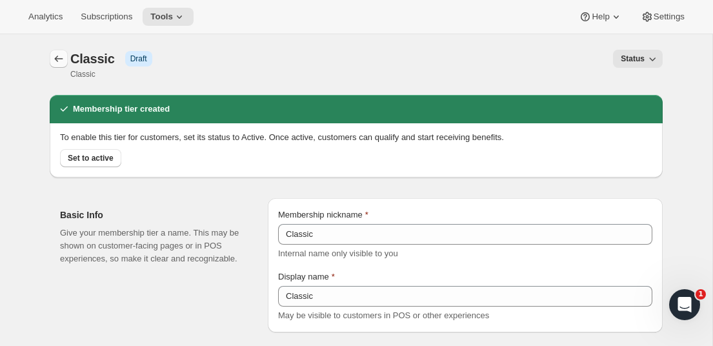
click at [55, 52] on button "Memberships" at bounding box center [59, 59] width 18 height 18
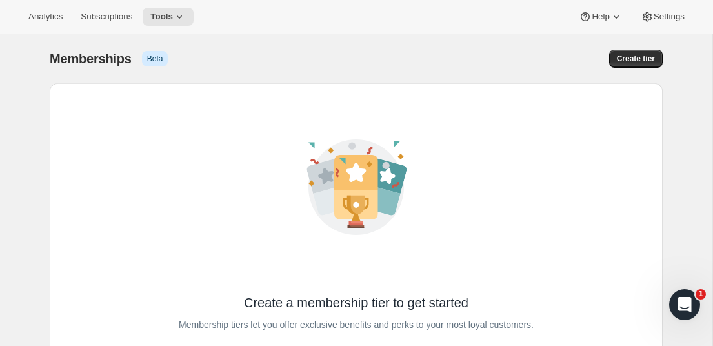
click at [58, 59] on span "Memberships" at bounding box center [91, 58] width 82 height 15
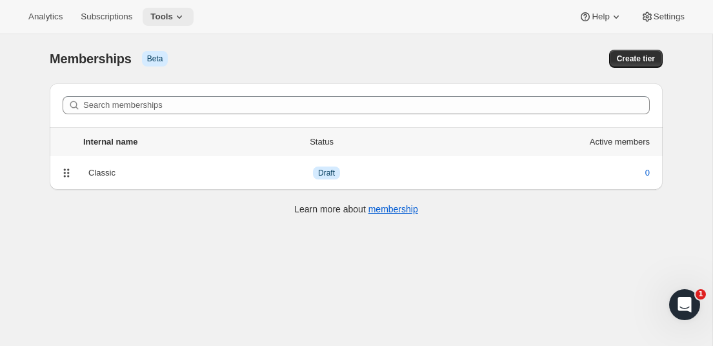
click at [182, 16] on icon at bounding box center [179, 16] width 5 height 3
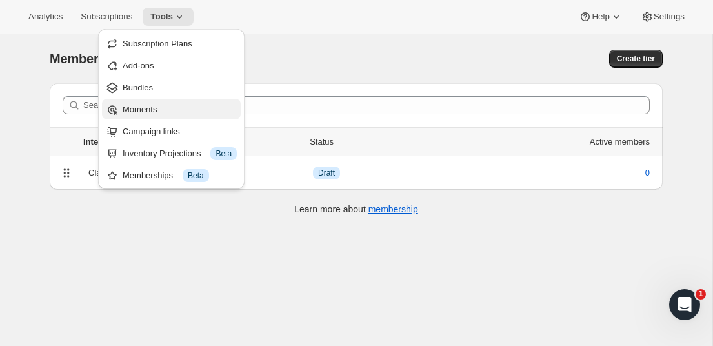
click at [147, 100] on button "Moments" at bounding box center [171, 109] width 139 height 21
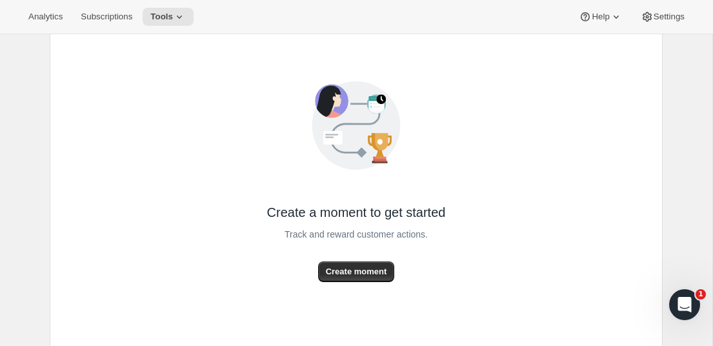
scroll to position [161, 0]
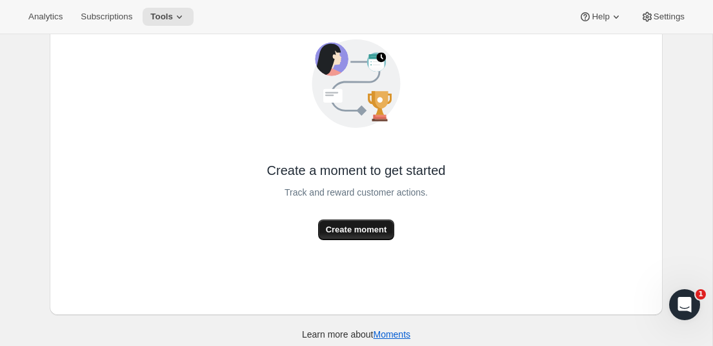
click at [334, 232] on span "Create moment" at bounding box center [356, 229] width 61 height 13
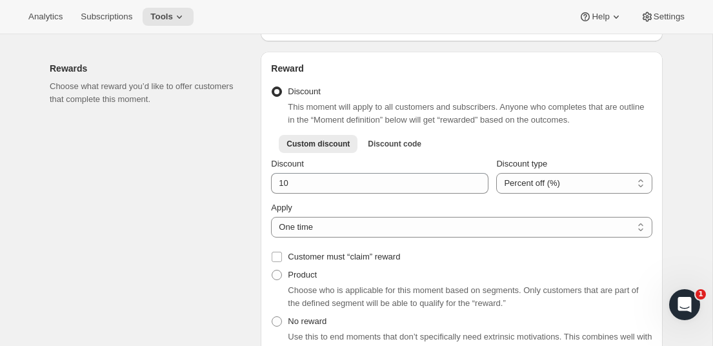
scroll to position [442, 0]
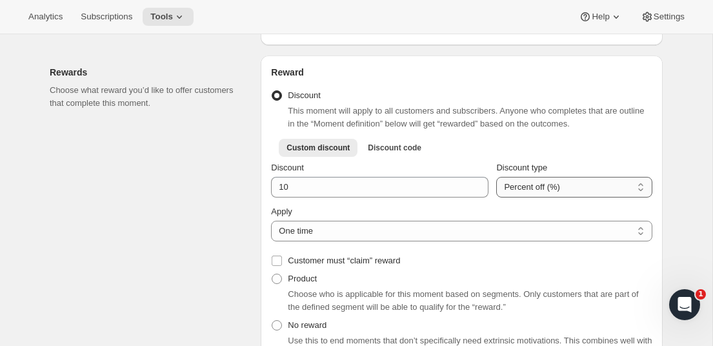
click at [535, 195] on select "Percent off (%) Amount off ($)" at bounding box center [574, 187] width 156 height 21
click at [396, 153] on span "Discount code" at bounding box center [395, 148] width 54 height 10
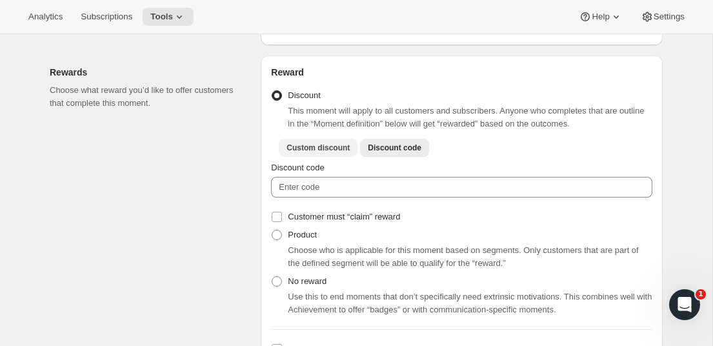
click at [321, 148] on span "Custom discount" at bounding box center [318, 148] width 63 height 10
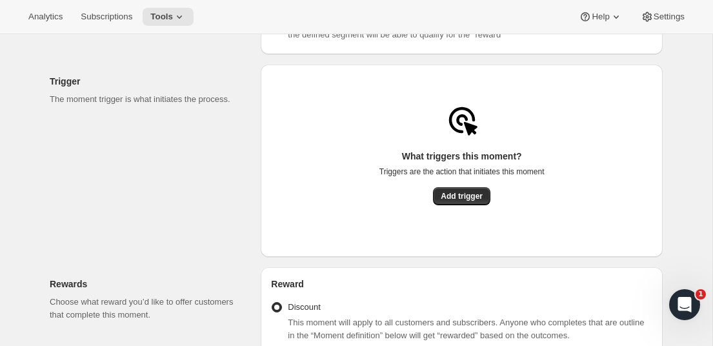
scroll to position [211, 0]
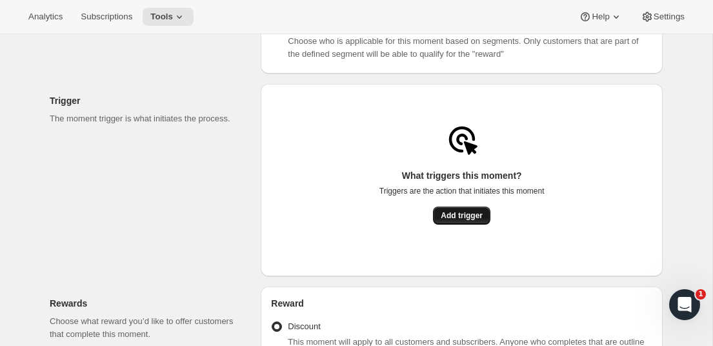
click at [455, 221] on span "Add trigger" at bounding box center [462, 215] width 42 height 10
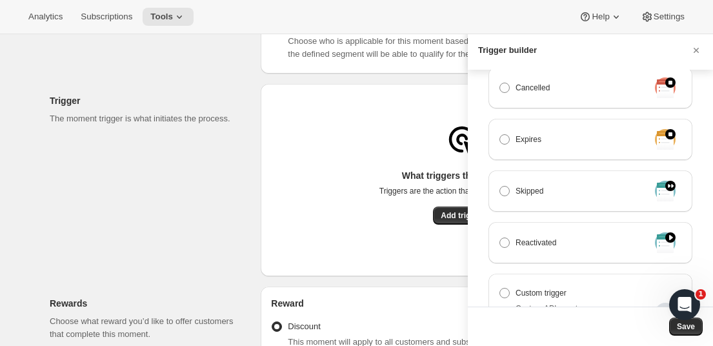
scroll to position [401, 0]
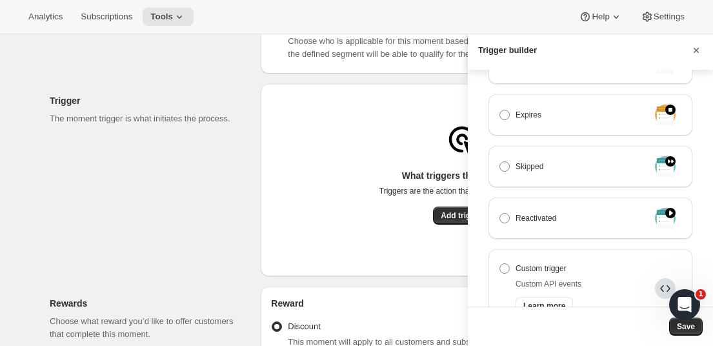
click at [695, 52] on icon "Cancel" at bounding box center [696, 50] width 13 height 13
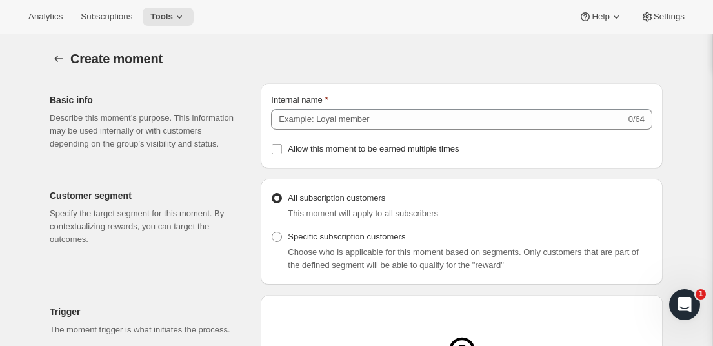
scroll to position [211, 0]
